Goal: Information Seeking & Learning: Learn about a topic

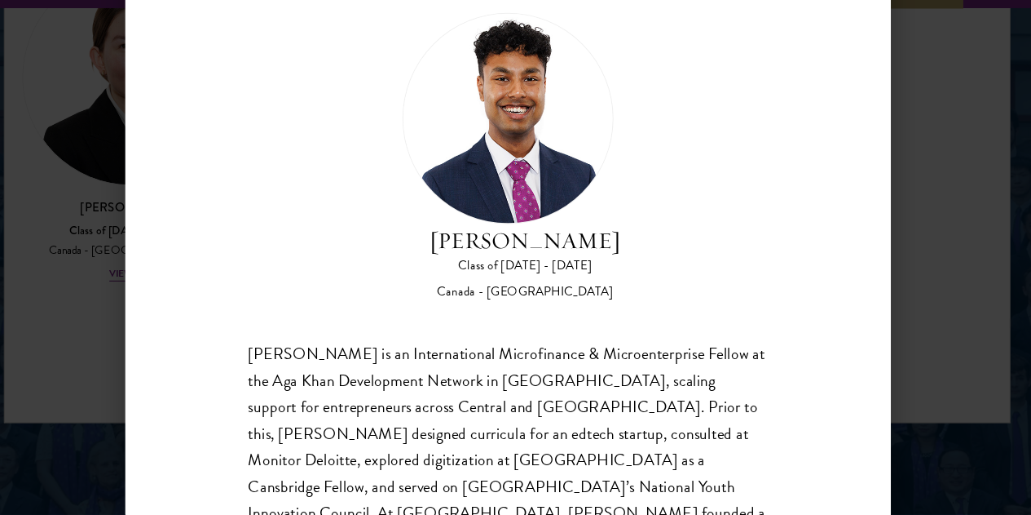
click at [936, 269] on div "[PERSON_NAME] Class of [DATE] - [DATE] [GEOGRAPHIC_DATA] - [GEOGRAPHIC_DATA] [P…" at bounding box center [515, 257] width 1031 height 515
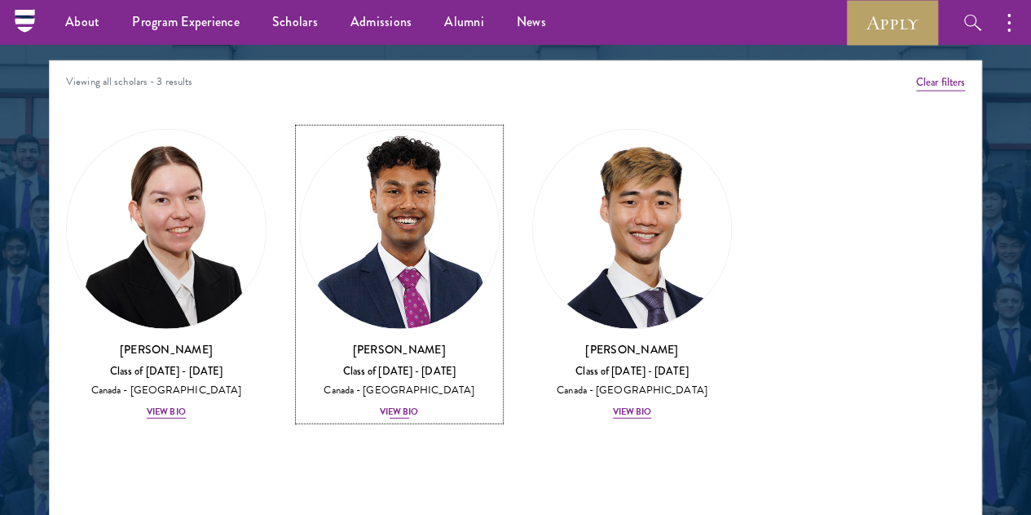
scroll to position [2065, 0]
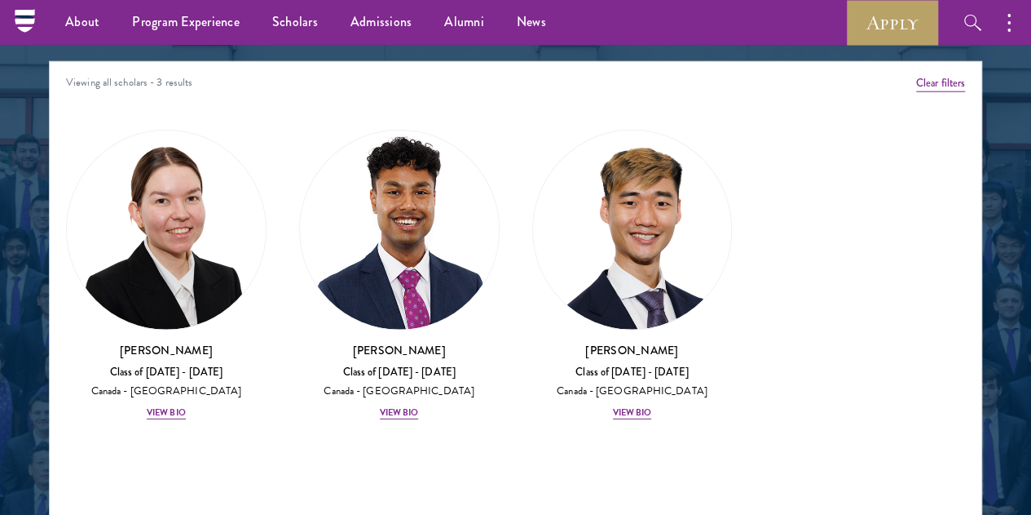
click at [278, 20] on button "[GEOGRAPHIC_DATA]" at bounding box center [185, 3] width 273 height 33
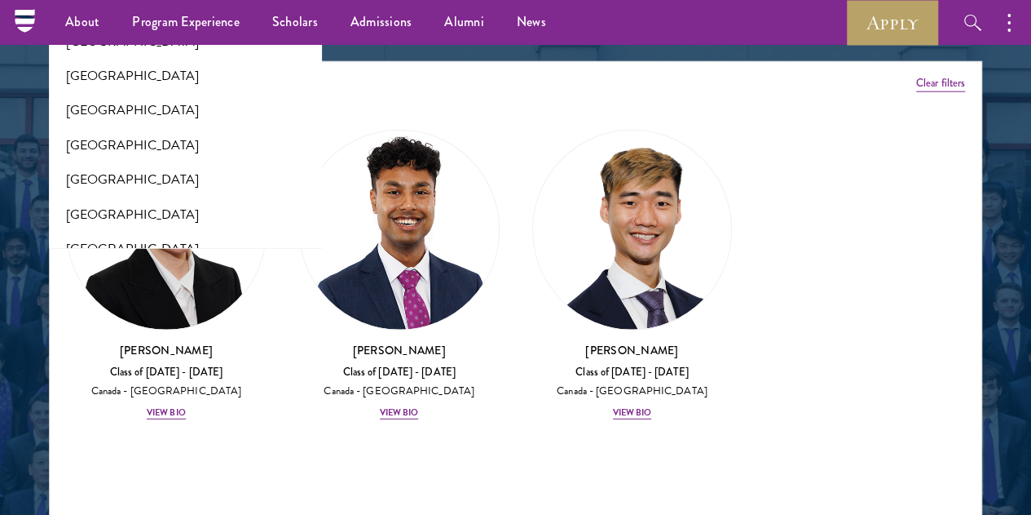
scroll to position [0, 0]
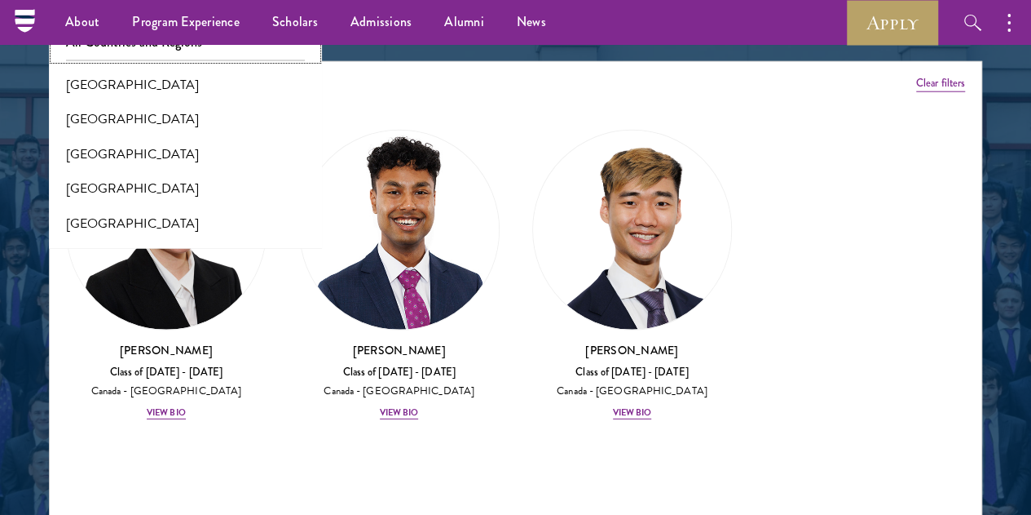
click at [195, 60] on button "All Countries and Regions" at bounding box center [185, 42] width 263 height 34
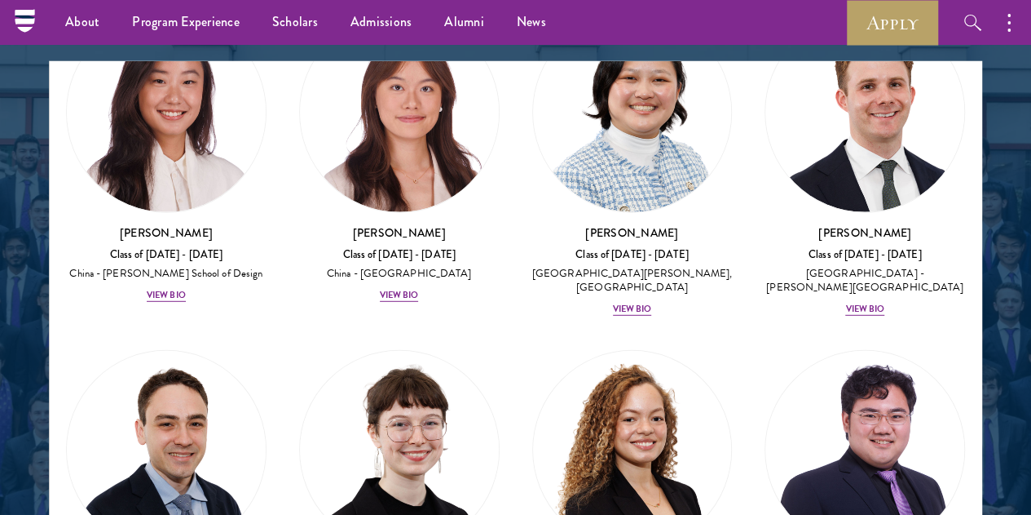
scroll to position [2211, 0]
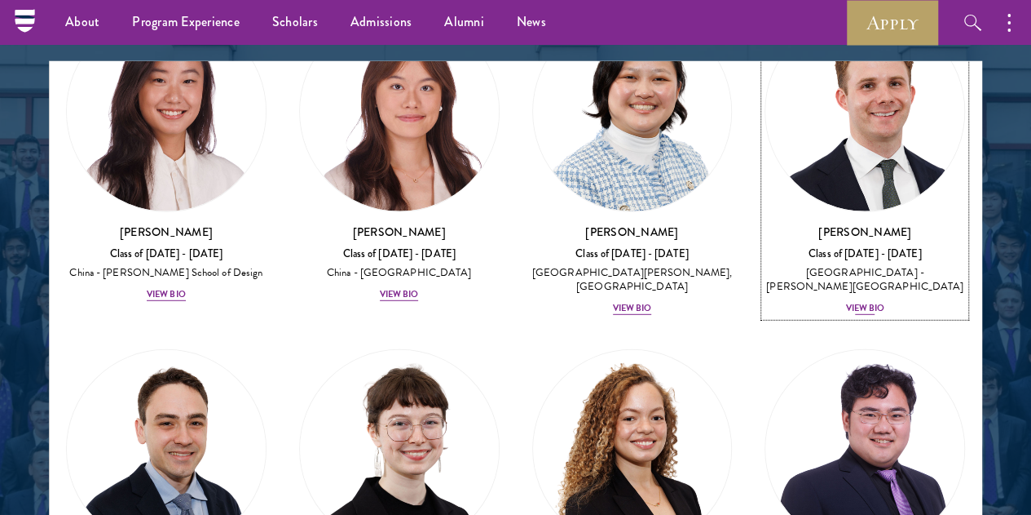
click at [854, 211] on img at bounding box center [865, 111] width 199 height 199
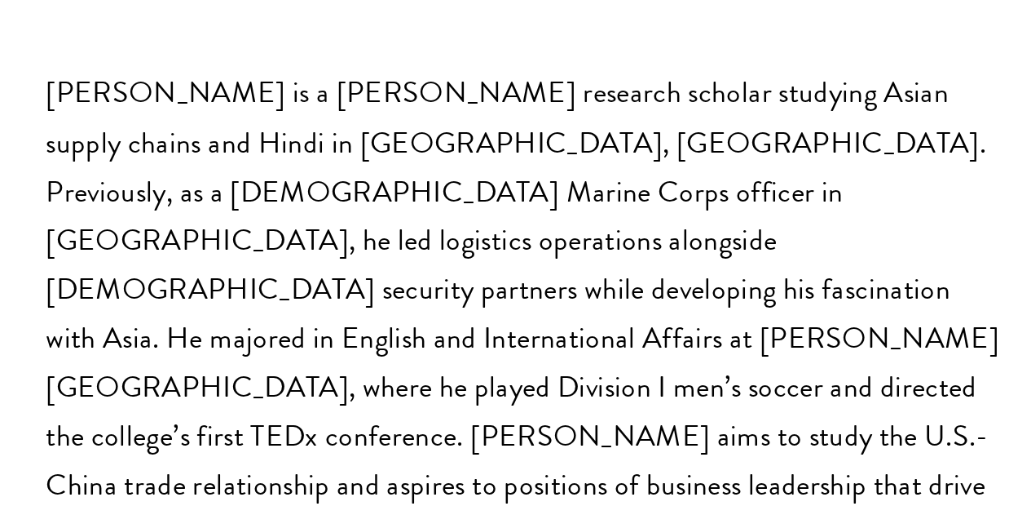
scroll to position [86, 0]
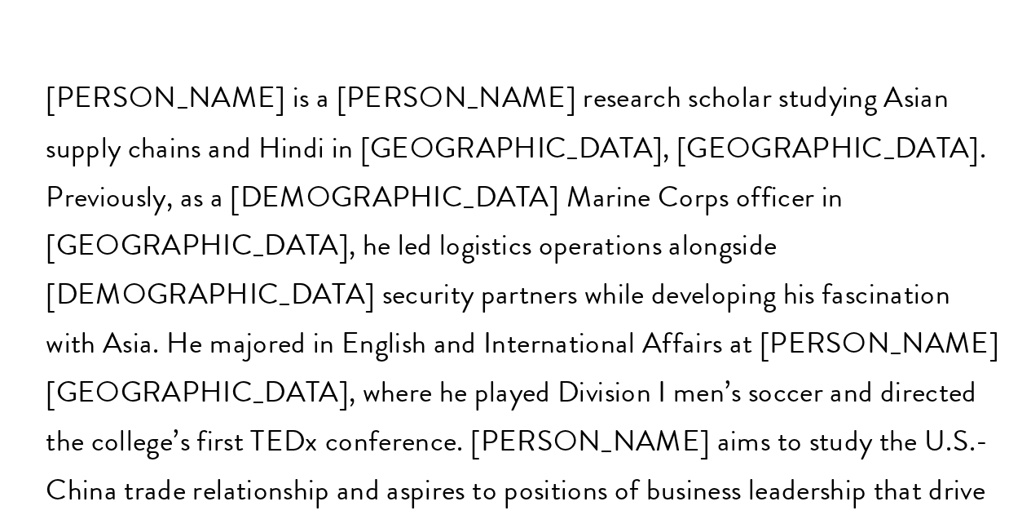
drag, startPoint x: 252, startPoint y: 362, endPoint x: 457, endPoint y: 340, distance: 206.7
click at [457, 340] on div "[PERSON_NAME] is a [PERSON_NAME] research scholar studying Asian supply chains …" at bounding box center [516, 402] width 481 height 270
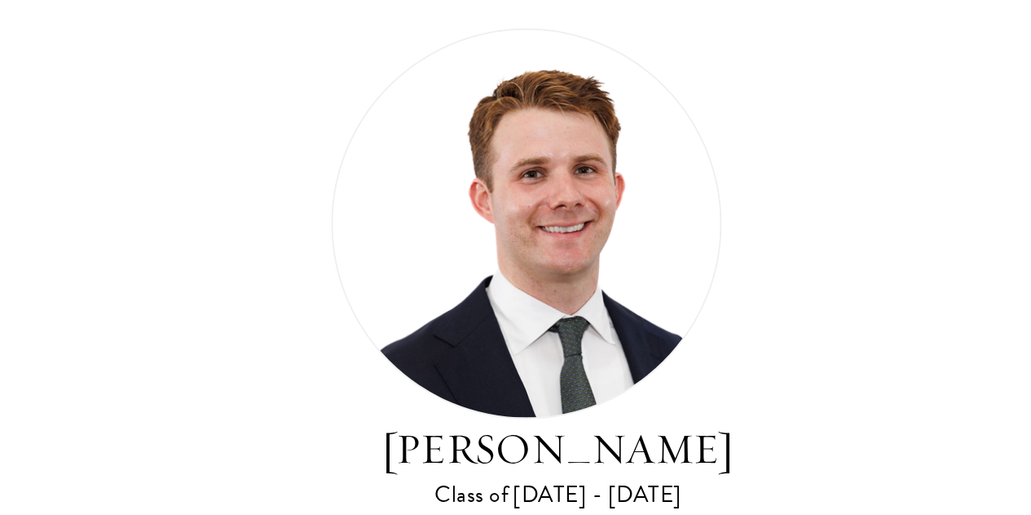
scroll to position [2065, 0]
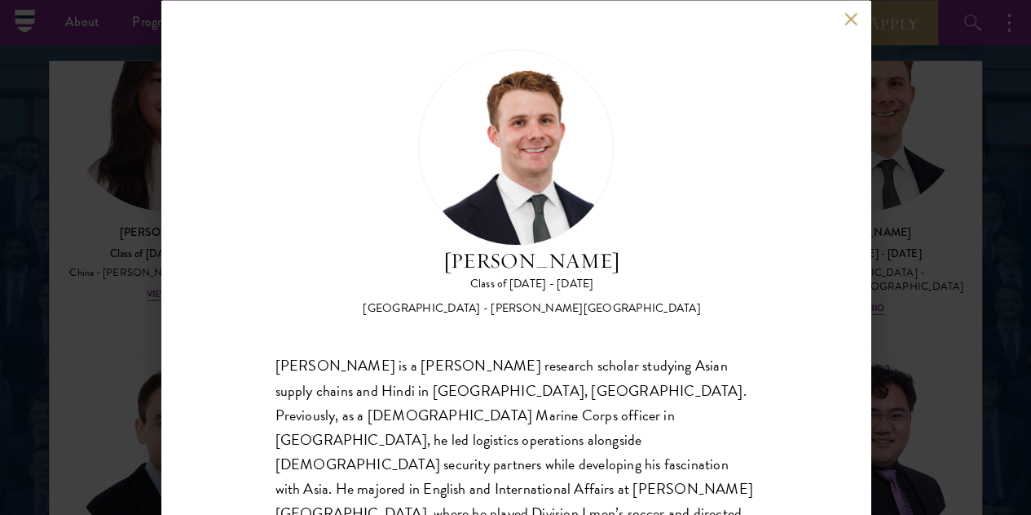
click at [887, 130] on div "[PERSON_NAME] Class of [DATE] - [DATE] [GEOGRAPHIC_DATA] - [PERSON_NAME][GEOGRA…" at bounding box center [515, 257] width 1031 height 515
